Goal: Information Seeking & Learning: Understand process/instructions

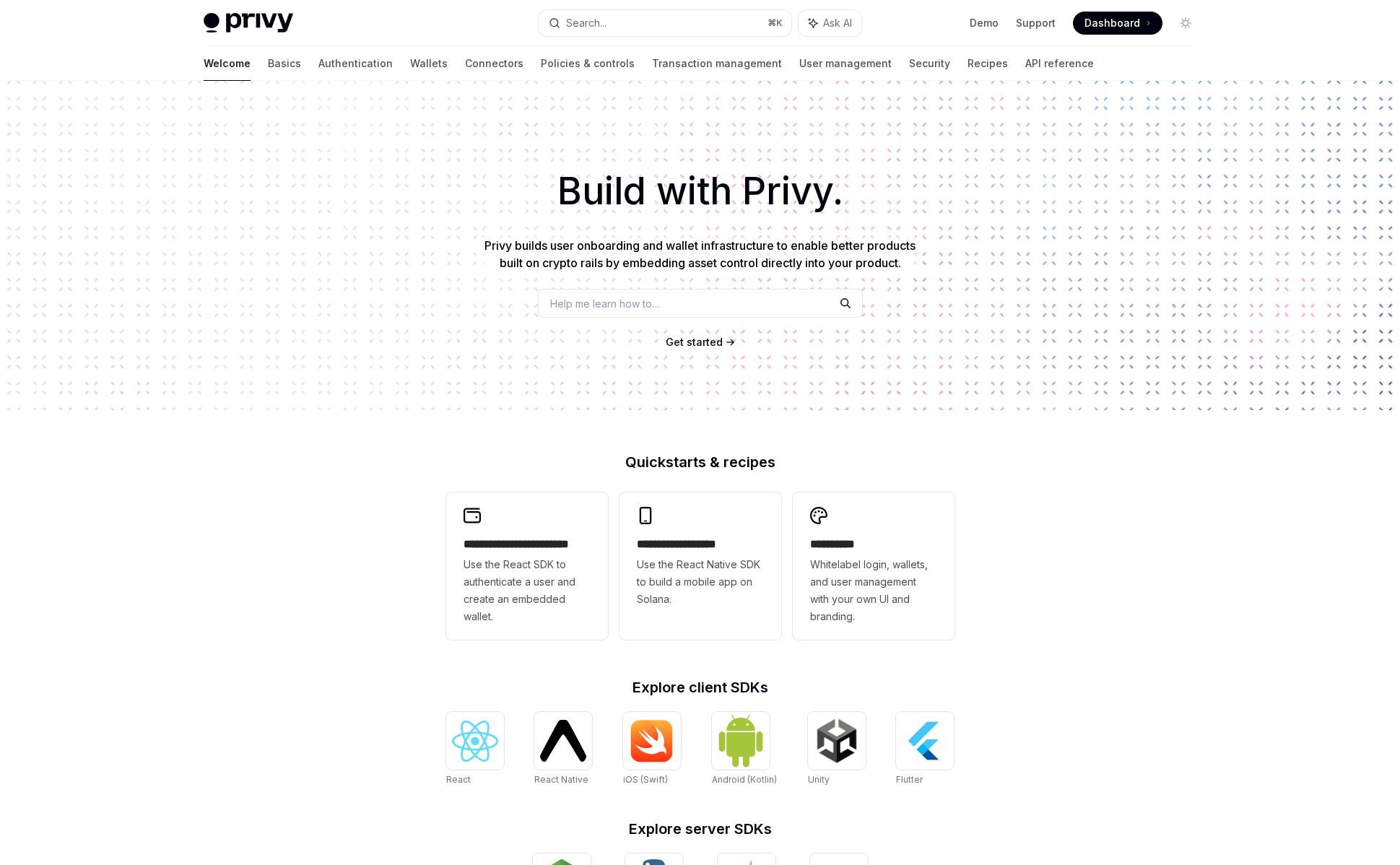
type textarea "*"
click at [1096, 27] on span "Dashboard" at bounding box center [1112, 23] width 55 height 14
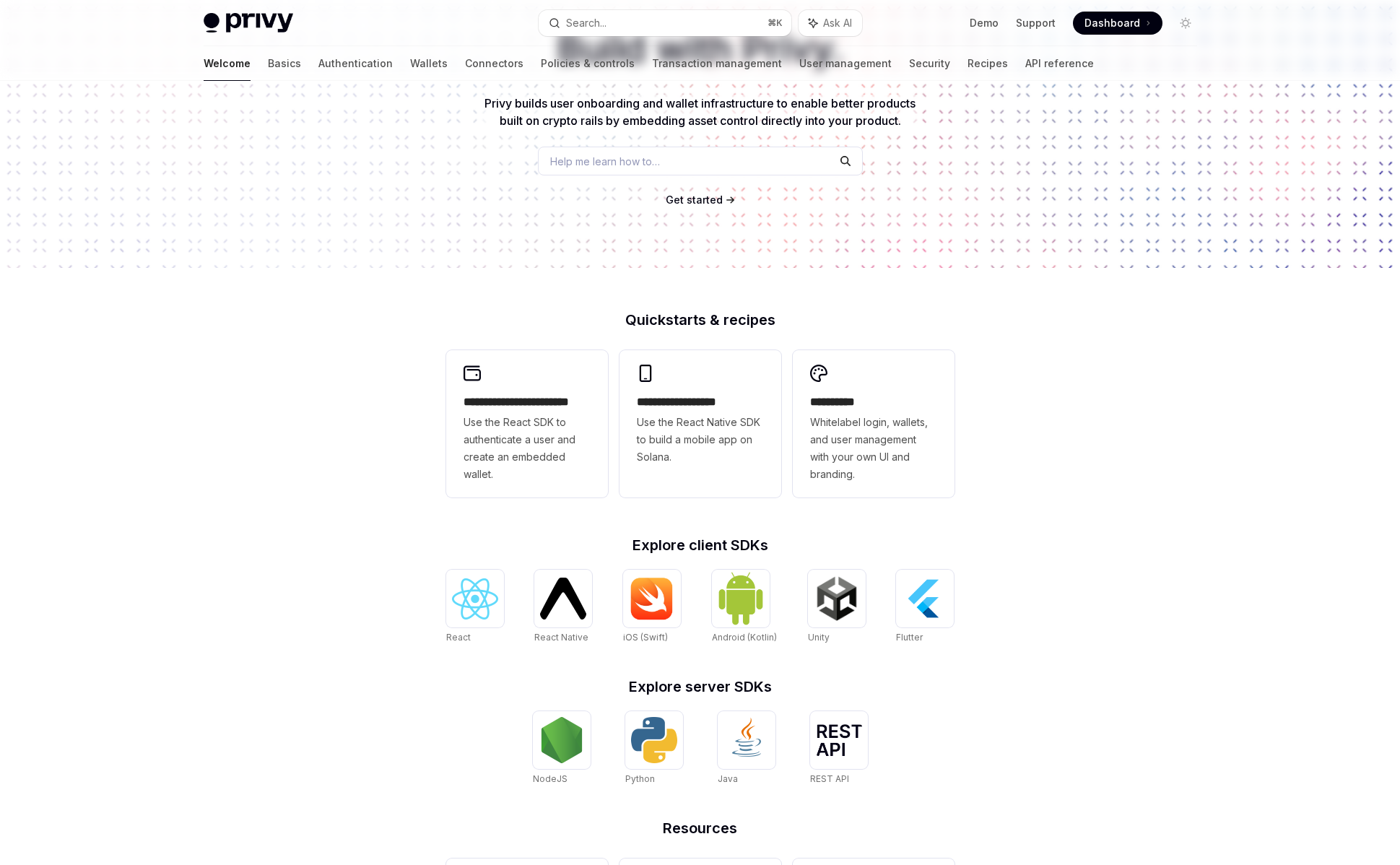
scroll to position [283, 0]
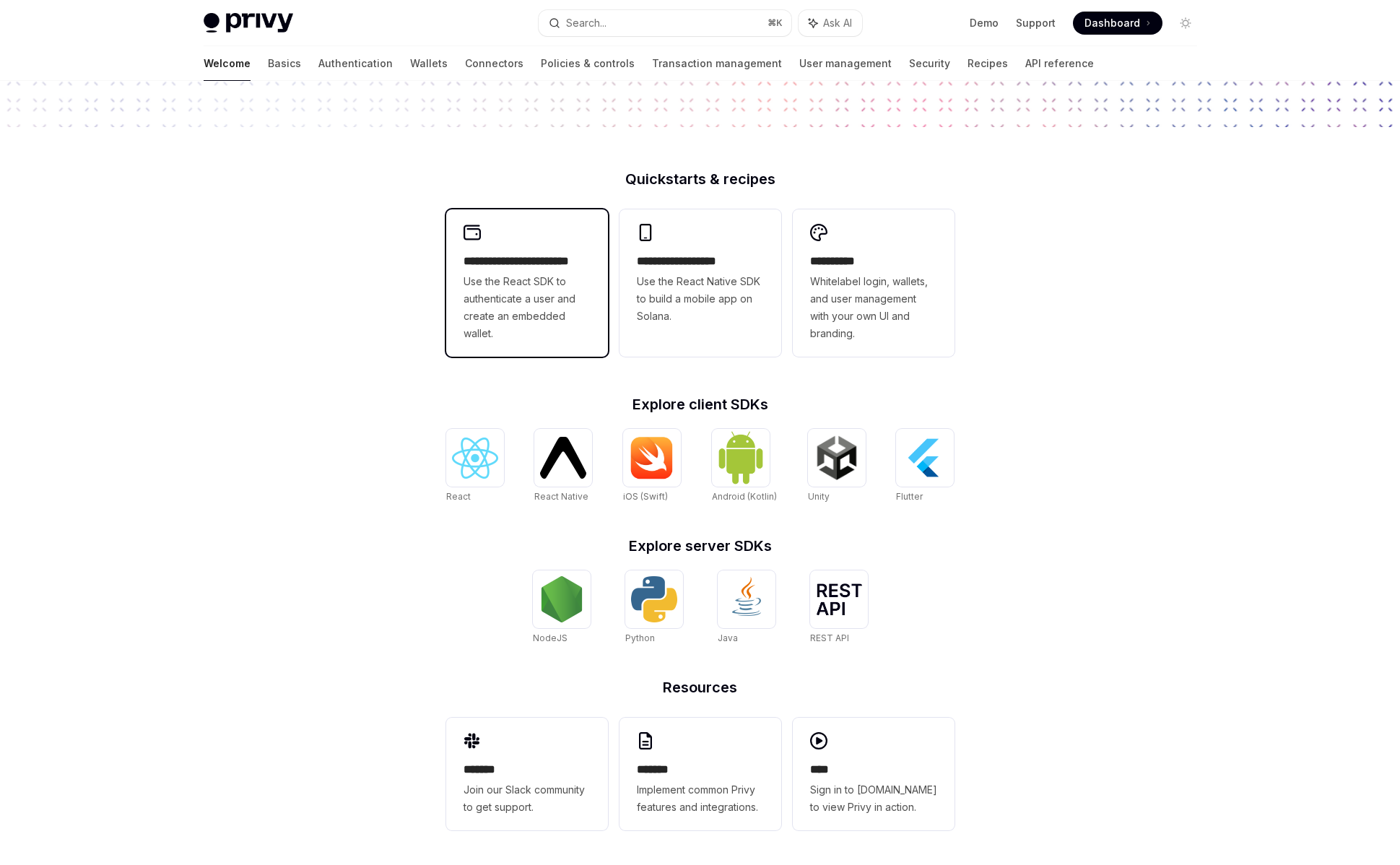
click at [554, 293] on span "Use the React SDK to authenticate a user and create an embedded wallet." at bounding box center [527, 308] width 127 height 70
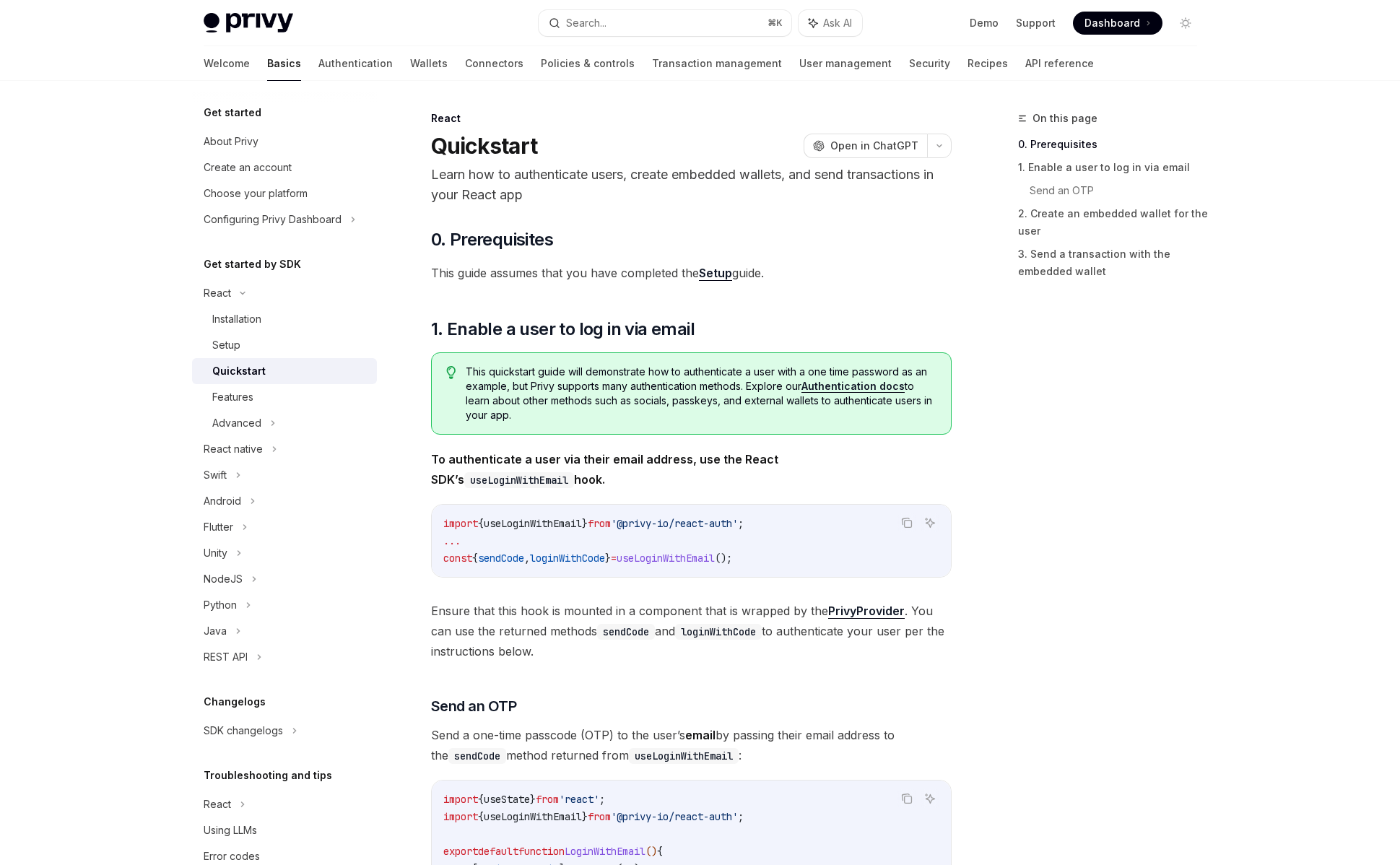
click at [382, 60] on div "Welcome Basics Authentication Wallets Connectors Policies & controls Transactio…" at bounding box center [649, 63] width 890 height 35
click at [410, 60] on link "Wallets" at bounding box center [428, 63] width 37 height 35
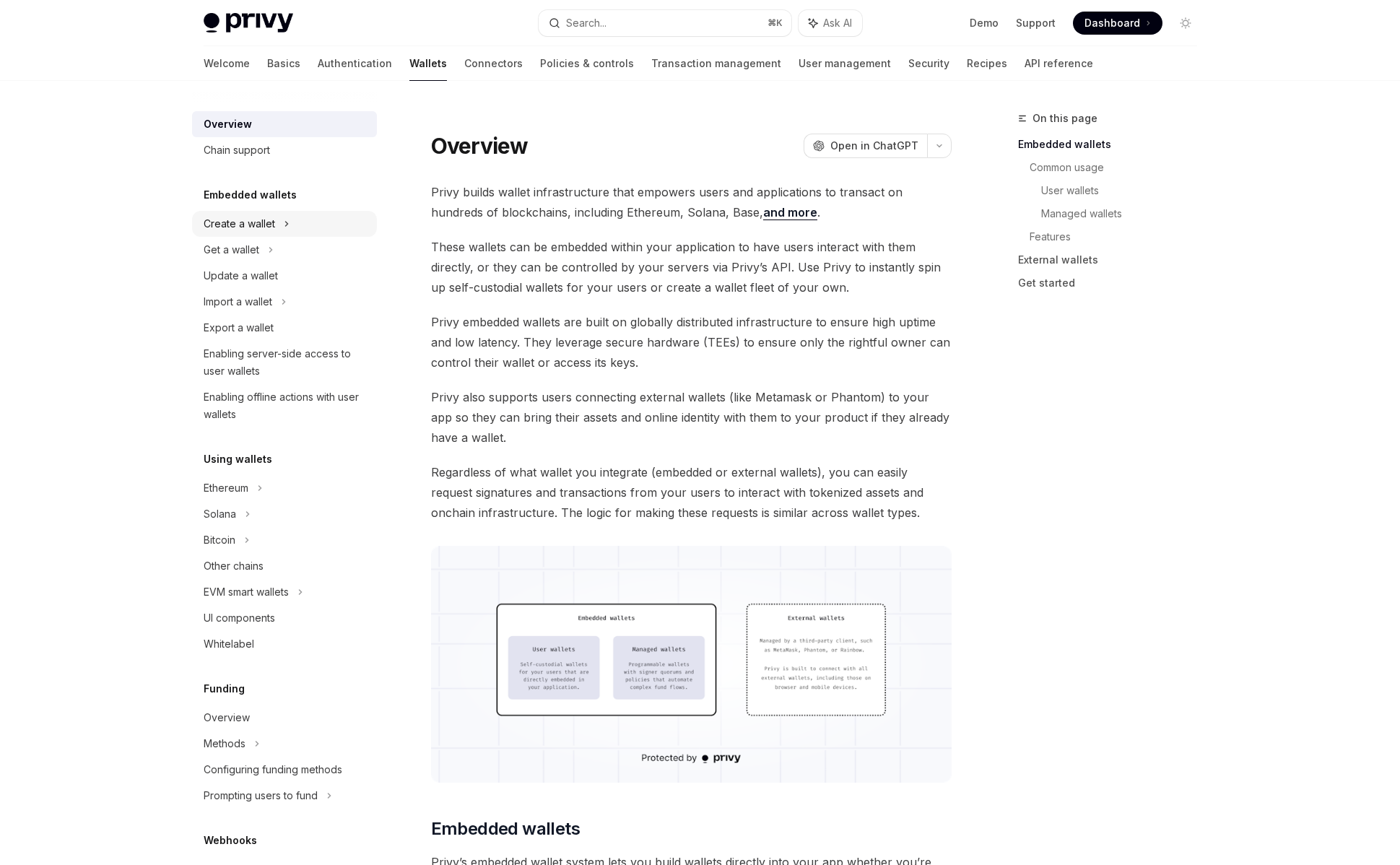
click at [267, 216] on div "Create a wallet" at bounding box center [239, 224] width 71 height 17
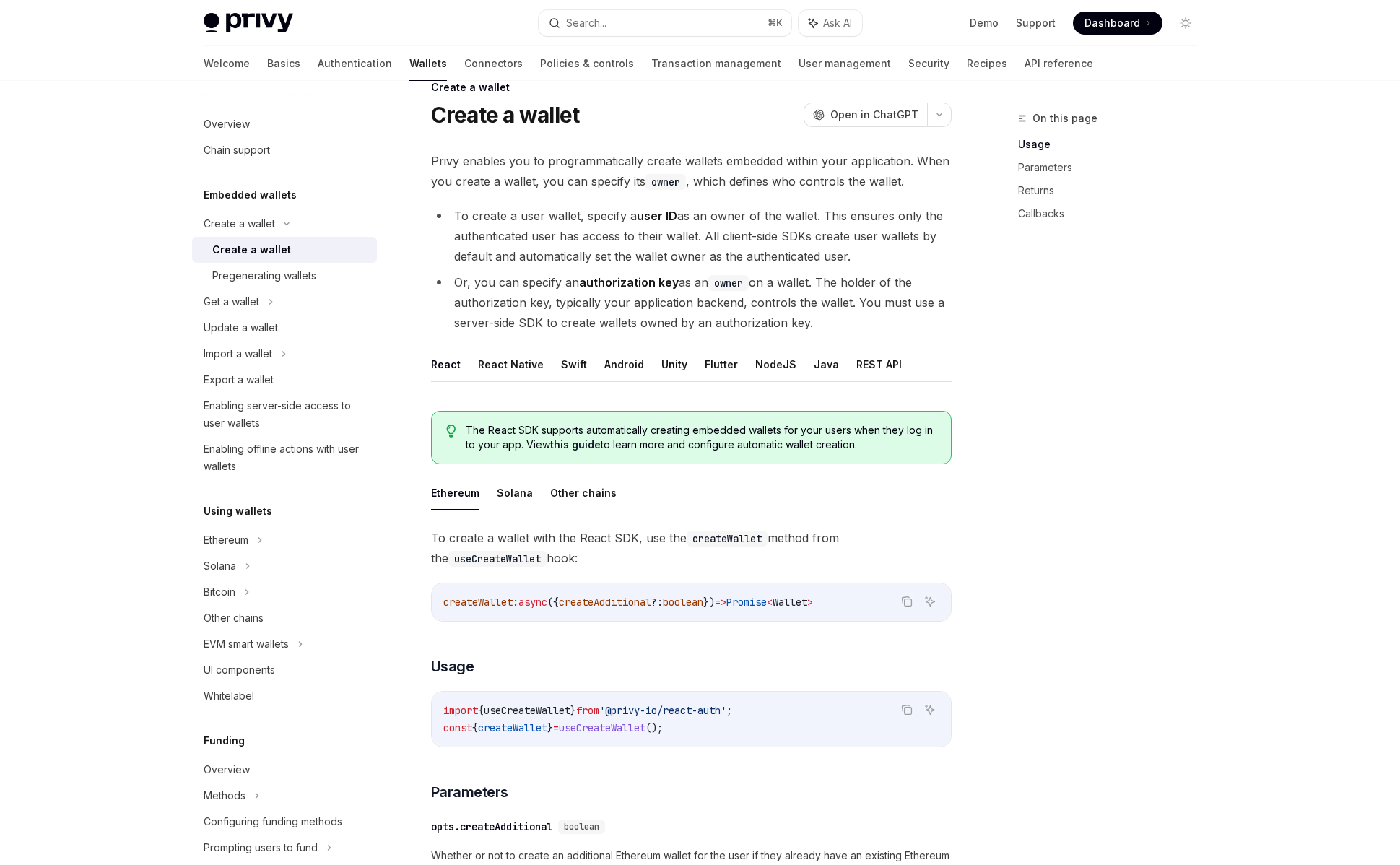
scroll to position [32, 0]
click at [535, 234] on li "To create a user wallet, specify a user ID as an owner of the wallet. This ensu…" at bounding box center [690, 234] width 520 height 61
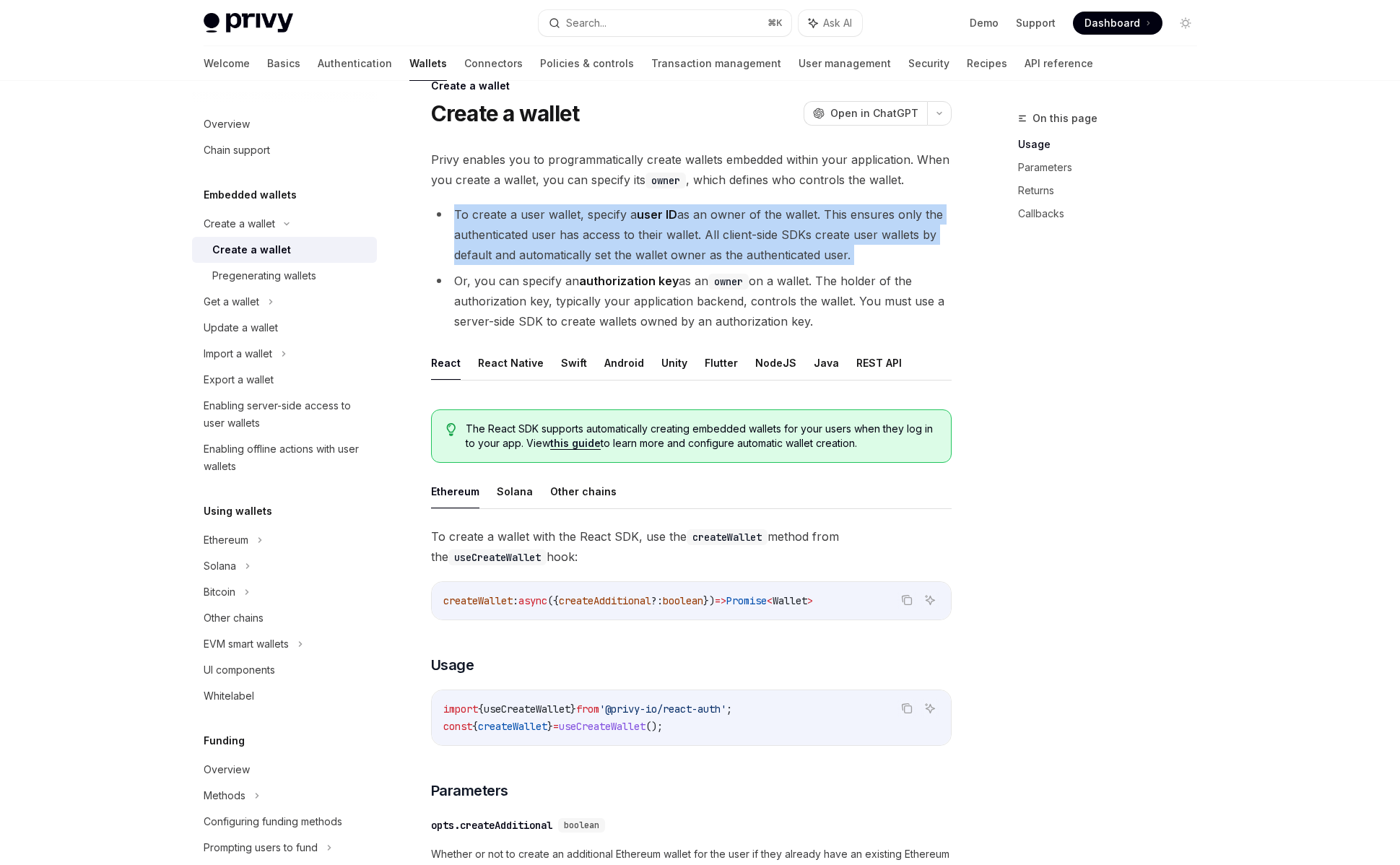
click at [535, 234] on li "To create a user wallet, specify a user ID as an owner of the wallet. This ensu…" at bounding box center [690, 234] width 520 height 61
click at [533, 234] on li "To create a user wallet, specify a user ID as an owner of the wallet. This ensu…" at bounding box center [690, 234] width 520 height 61
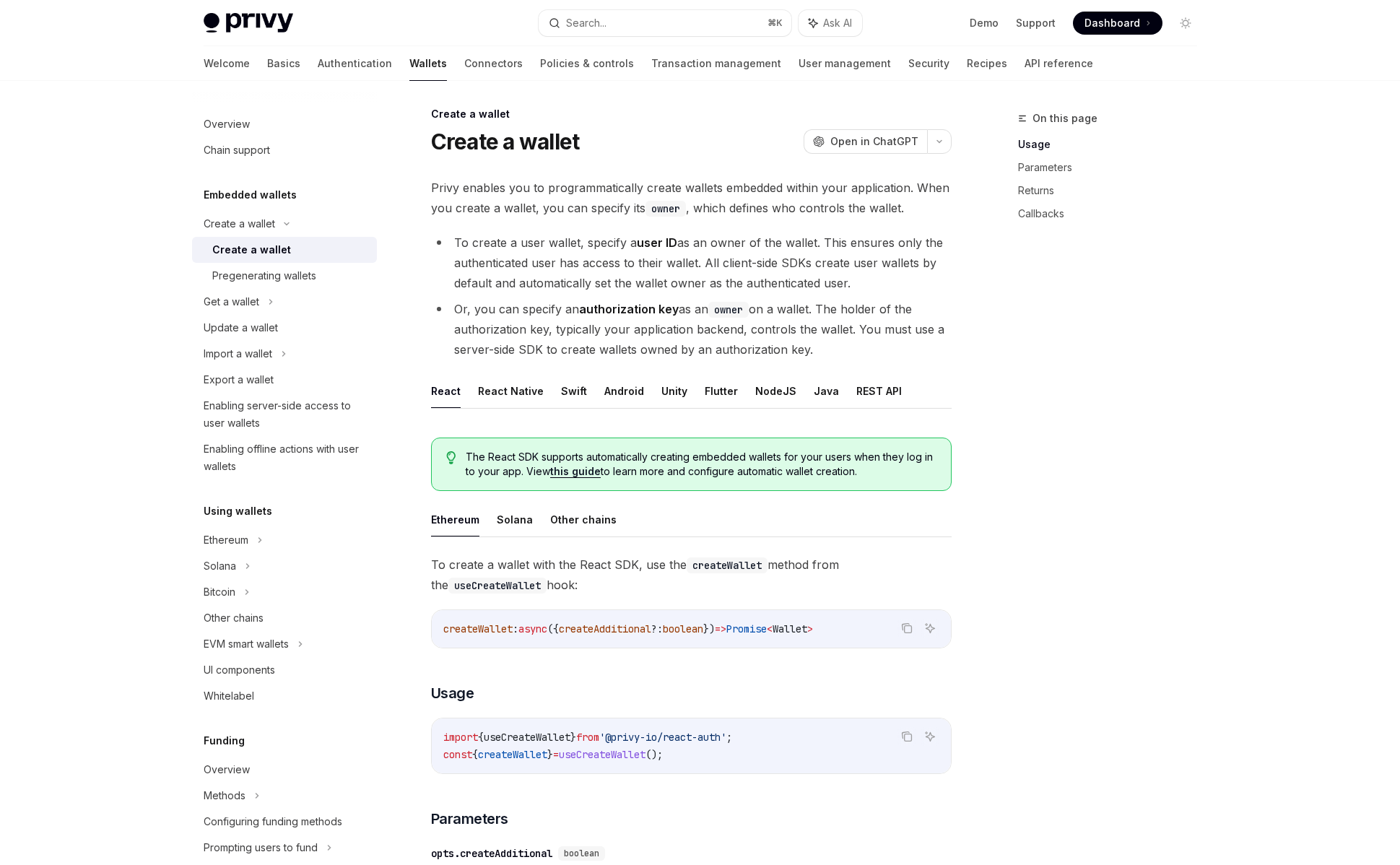
scroll to position [6, 0]
click at [268, 271] on div "Pregenerating wallets" at bounding box center [264, 276] width 104 height 17
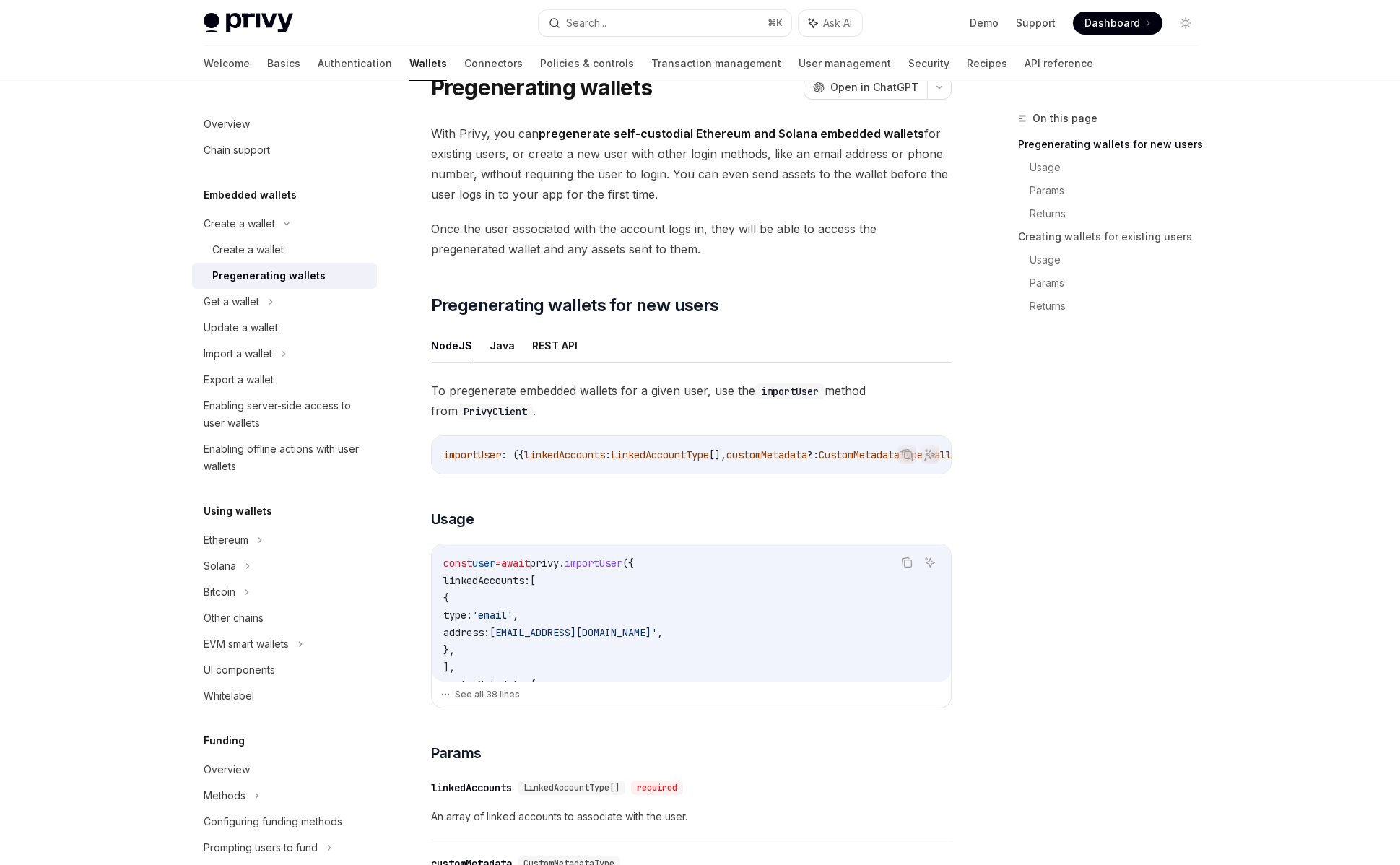
scroll to position [55, 0]
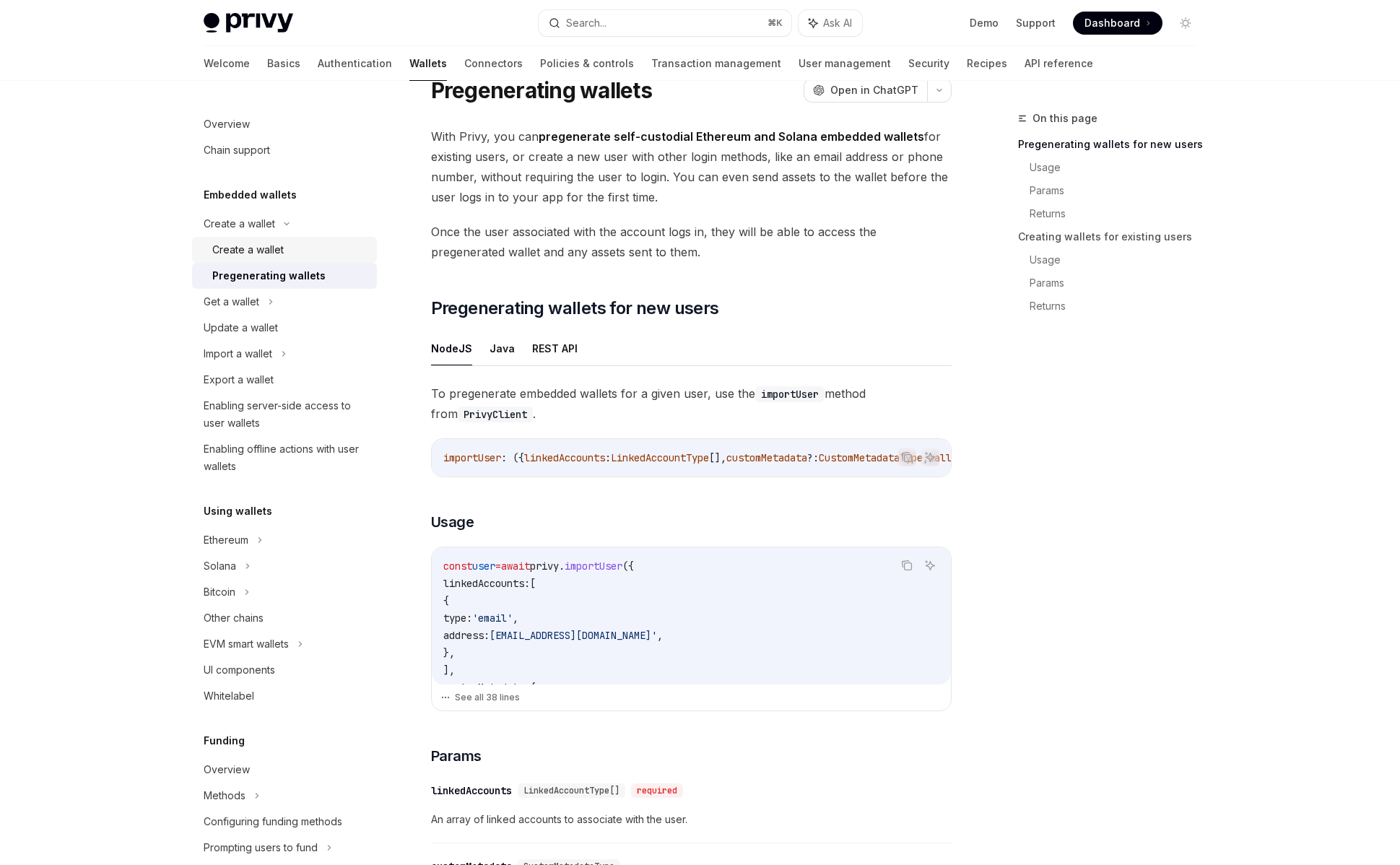
click at [292, 257] on div "Create a wallet" at bounding box center [290, 250] width 156 height 17
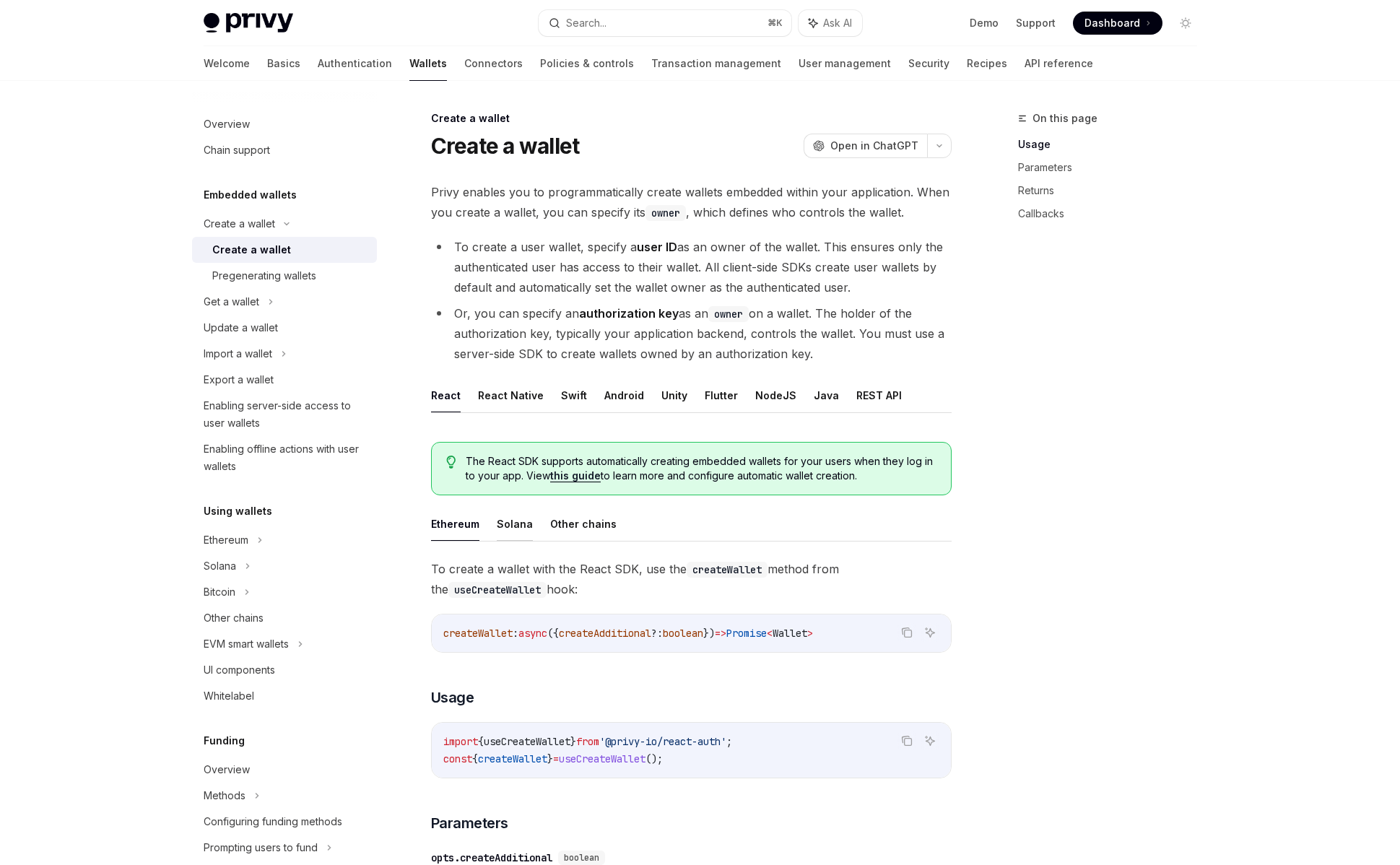
click at [519, 518] on button "Solana" at bounding box center [515, 524] width 36 height 34
click at [462, 519] on button "Ethereum" at bounding box center [455, 524] width 48 height 34
click at [856, 395] on button "REST API" at bounding box center [878, 395] width 45 height 34
type textarea "*"
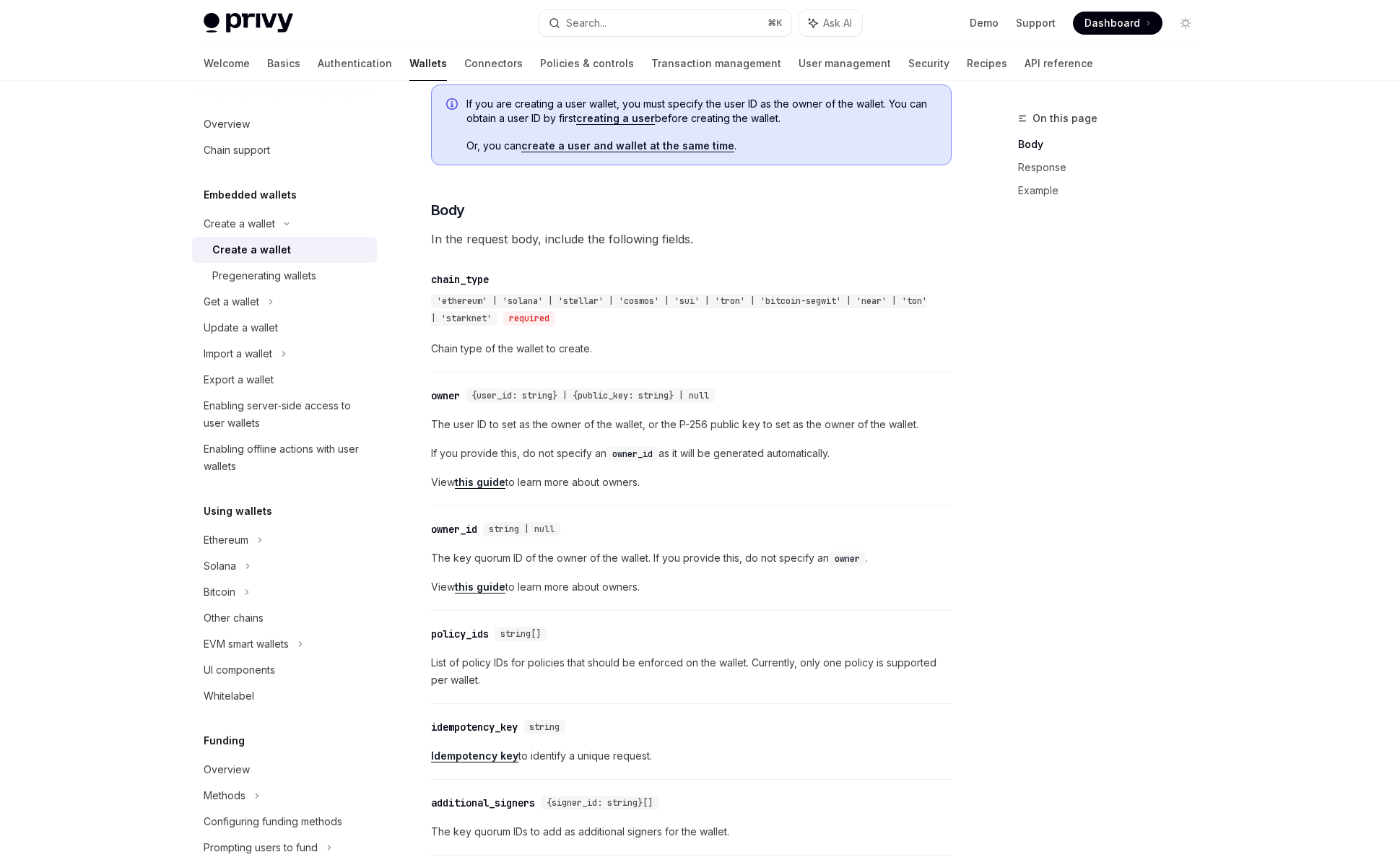
scroll to position [440, 0]
click at [718, 591] on span "View this guide to learn more about owners." at bounding box center [690, 589] width 520 height 17
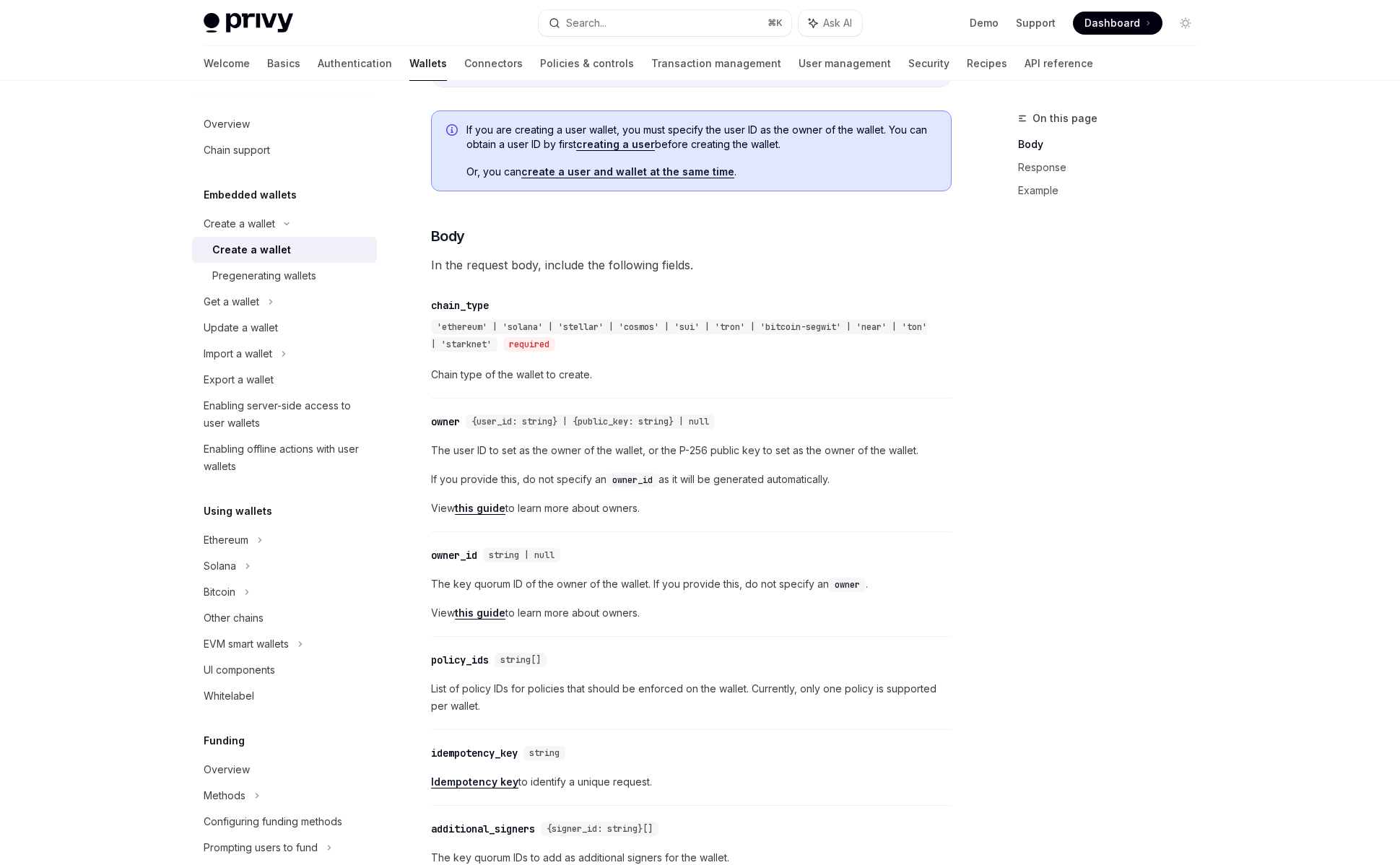
scroll to position [417, 0]
